Goal: Task Accomplishment & Management: Complete application form

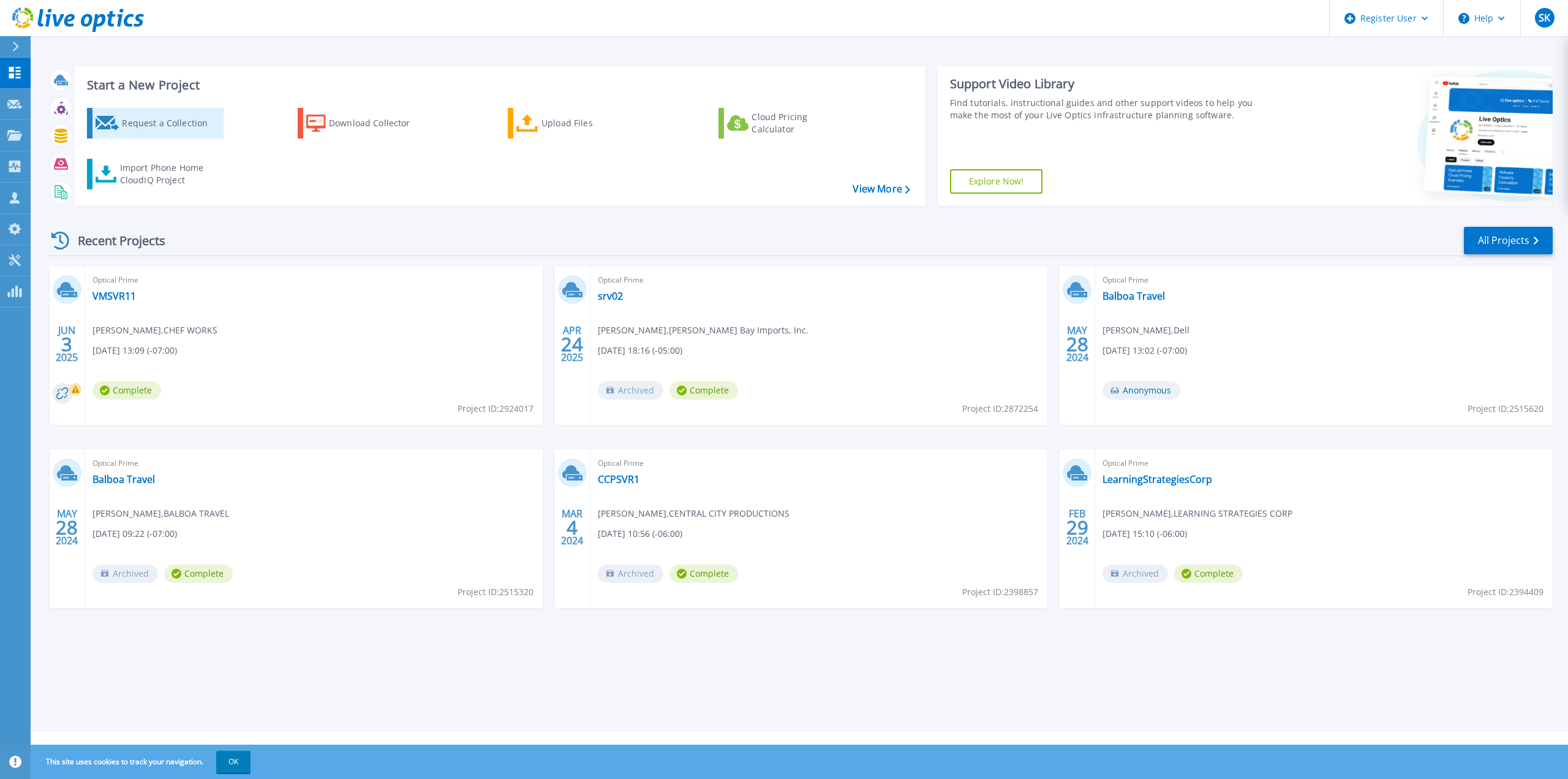
drag, startPoint x: 136, startPoint y: 121, endPoint x: 189, endPoint y: 126, distance: 53.2
click at [136, 121] on div "Request a Collection" at bounding box center [171, 123] width 98 height 25
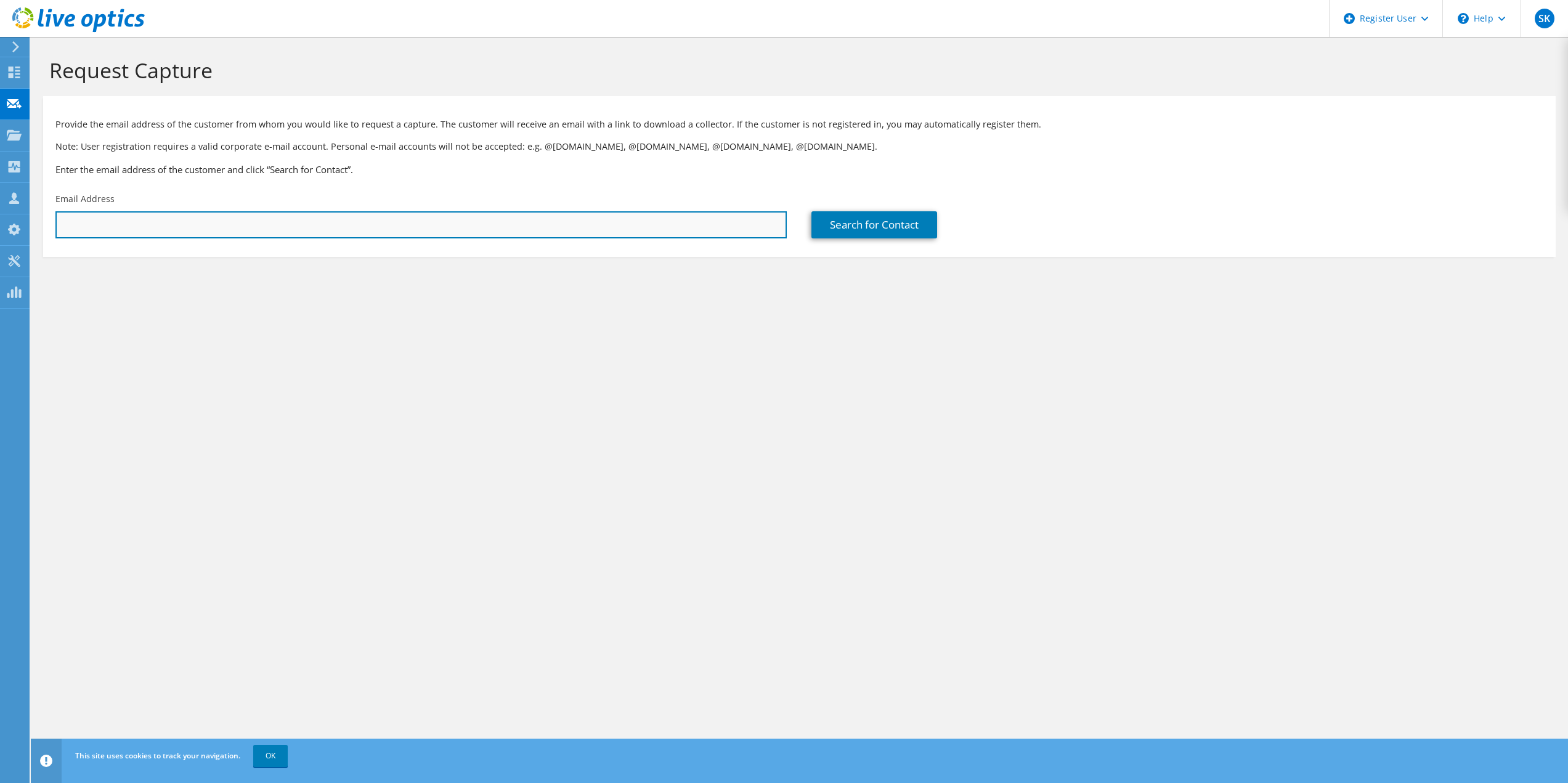
click at [498, 228] on input "text" at bounding box center [421, 225] width 732 height 27
paste input "• cmarquez@fpcu.org"
drag, startPoint x: 78, startPoint y: 225, endPoint x: 7, endPoint y: 221, distance: 71.1
click at [10, 221] on div "SK Dell User Shawn Kettner Shawn.Kettner@Dell.com Dell My Profile Log Out \n He…" at bounding box center [784, 392] width 1568 height 783
type input "cmarquez@fpcu.org"
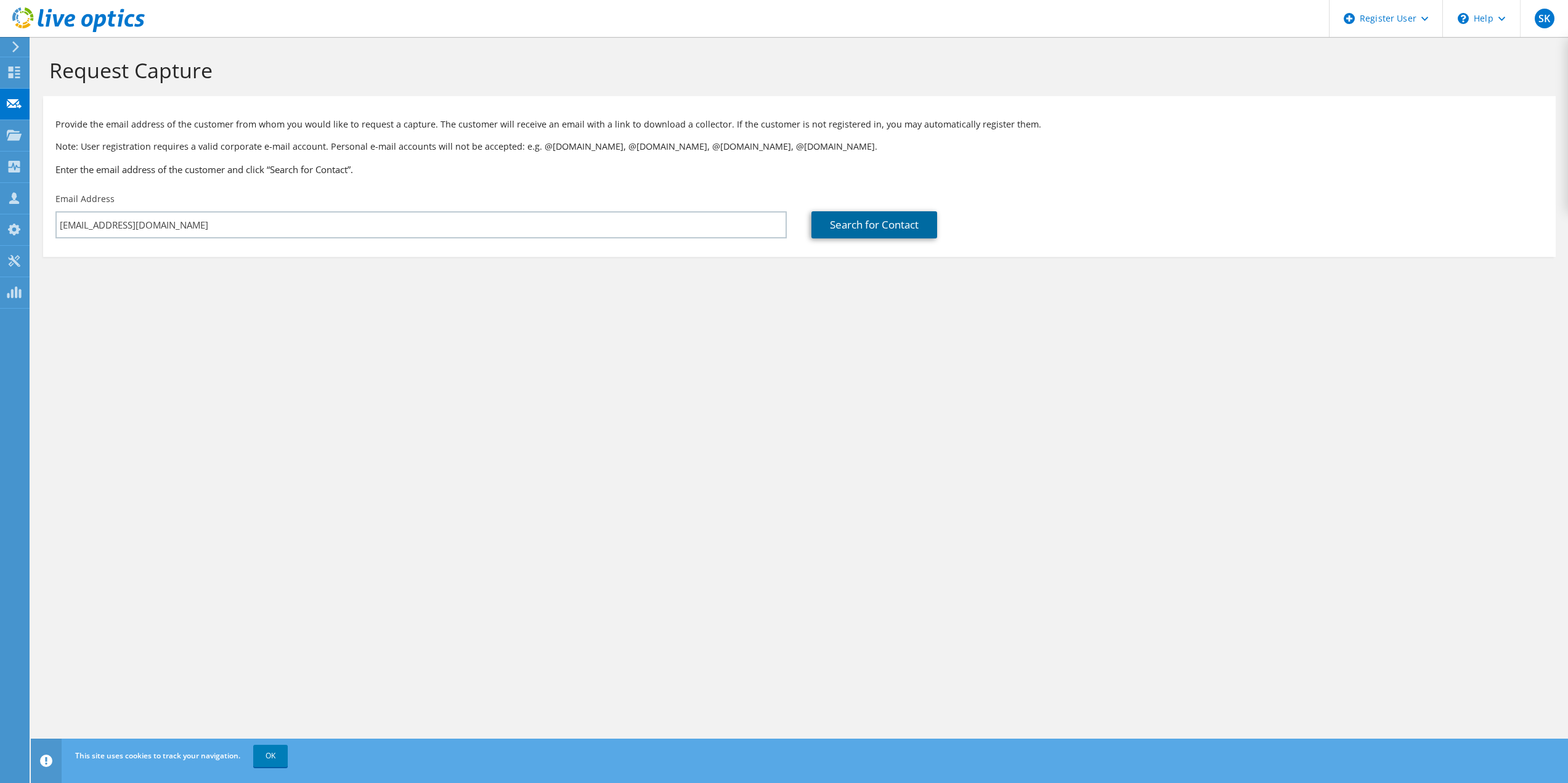
click at [894, 234] on link "Search for Contact" at bounding box center [874, 225] width 126 height 27
type input "FINANCIAL PARTNERS CREDIT UNIO"
type input "Chris"
type input "Marquez"
type input "[GEOGRAPHIC_DATA]"
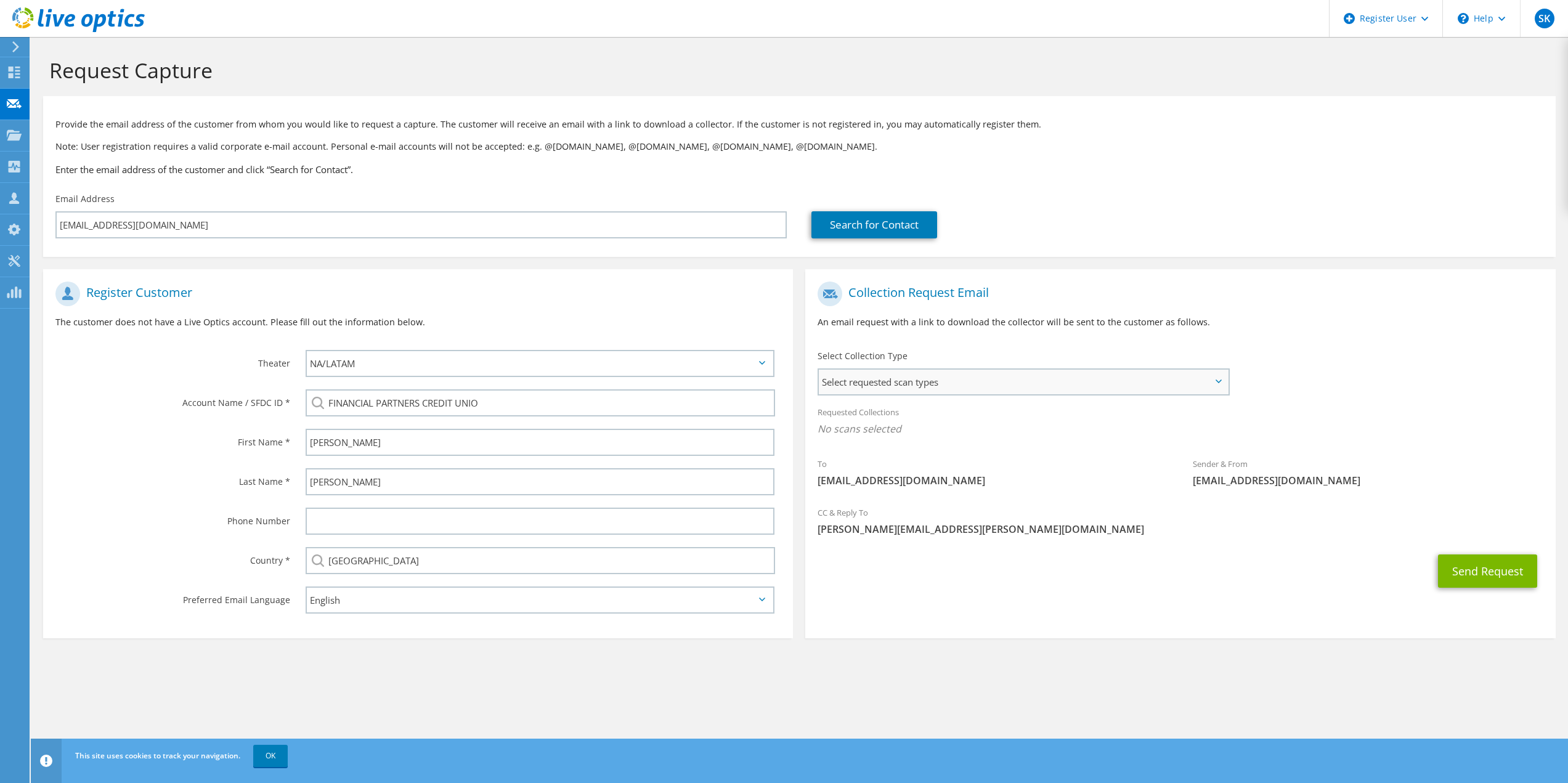
click at [896, 390] on span "Select requested scan types" at bounding box center [1023, 382] width 409 height 25
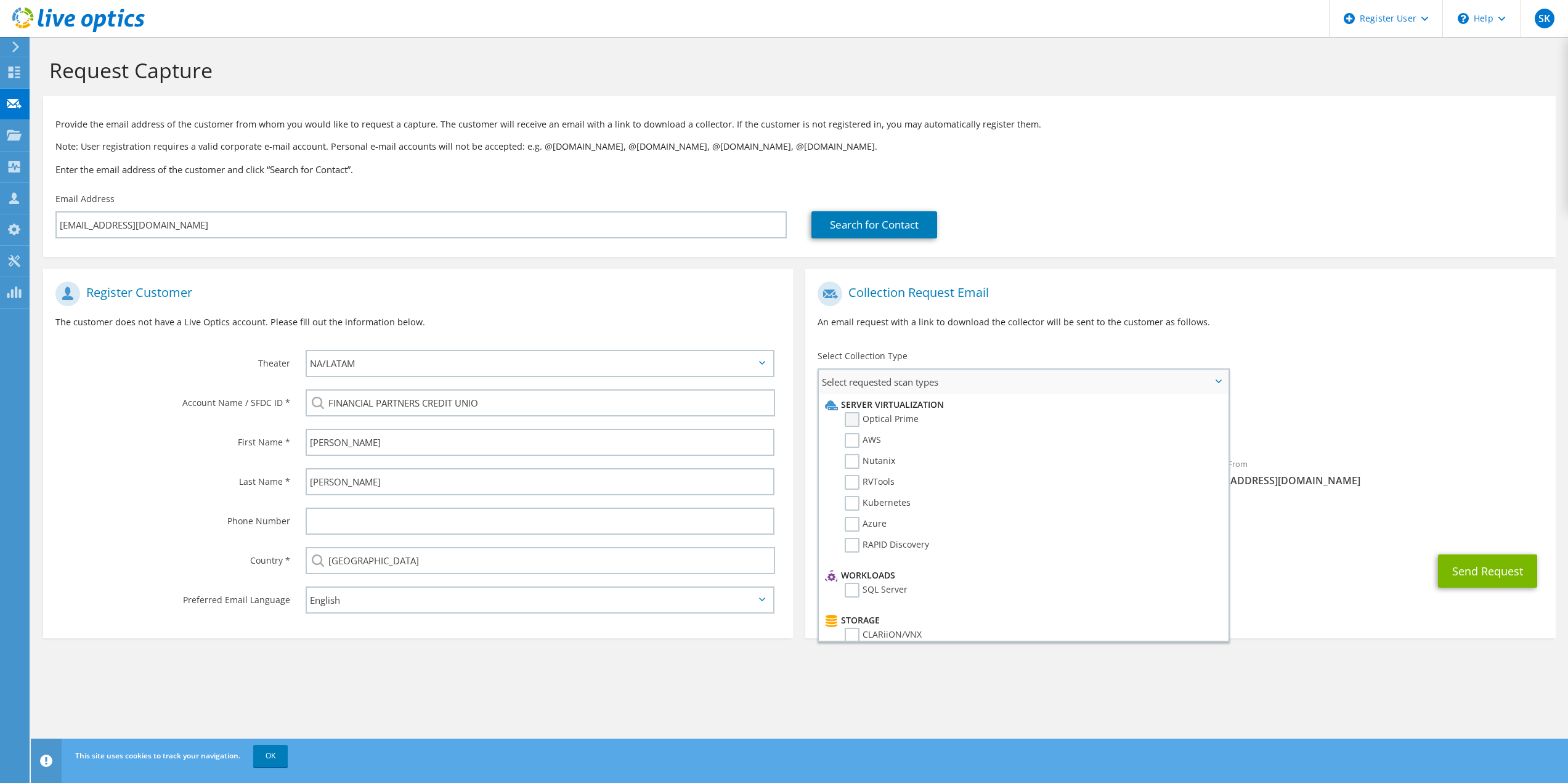
click at [853, 420] on label "Optical Prime" at bounding box center [882, 419] width 74 height 15
click at [0, 0] on input "Optical Prime" at bounding box center [0, 0] width 0 height 0
click at [1323, 573] on div "Send Request" at bounding box center [1180, 575] width 750 height 45
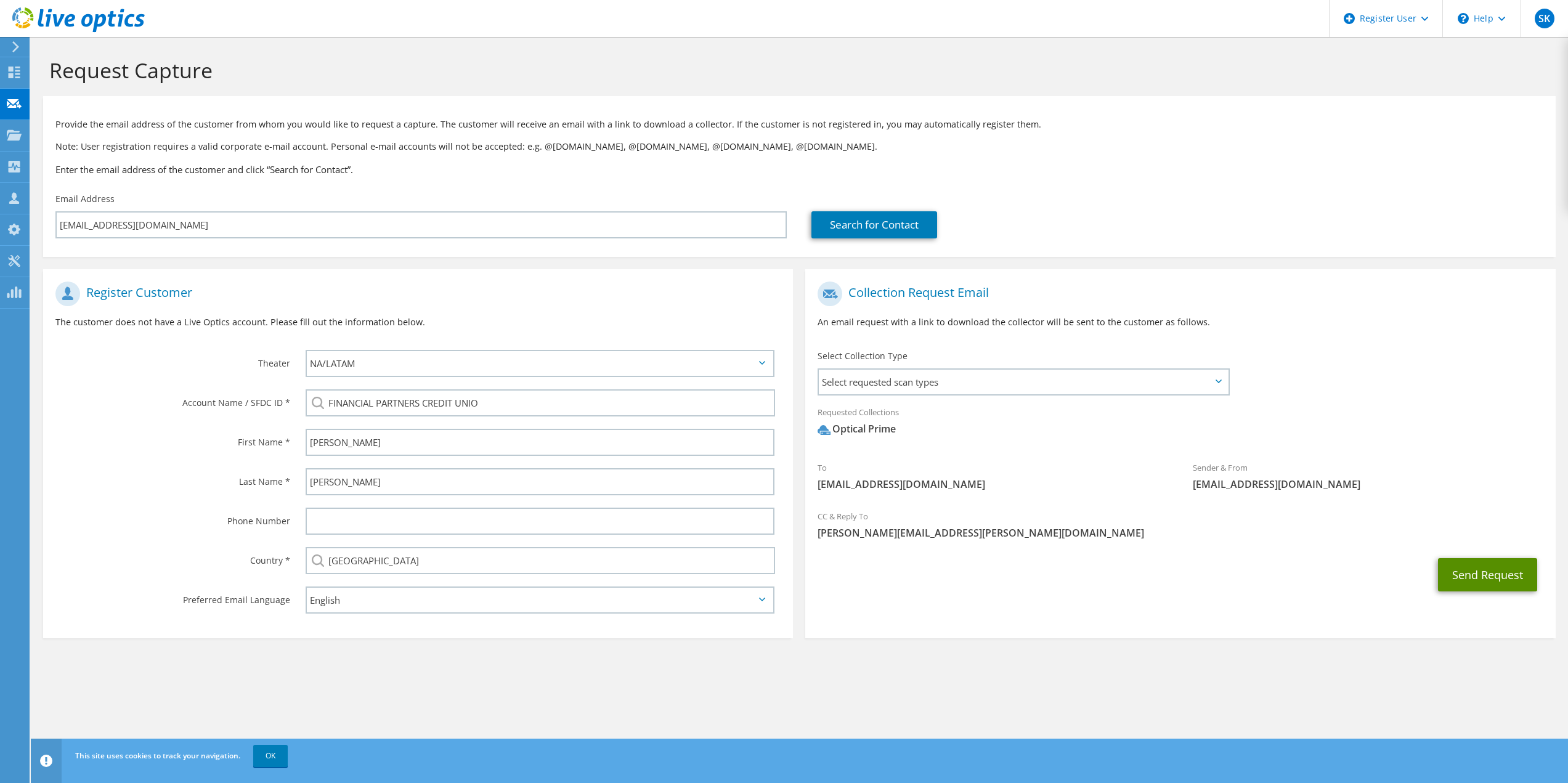
click at [1478, 573] on button "Send Request" at bounding box center [1487, 574] width 99 height 33
